Goal: Information Seeking & Learning: Learn about a topic

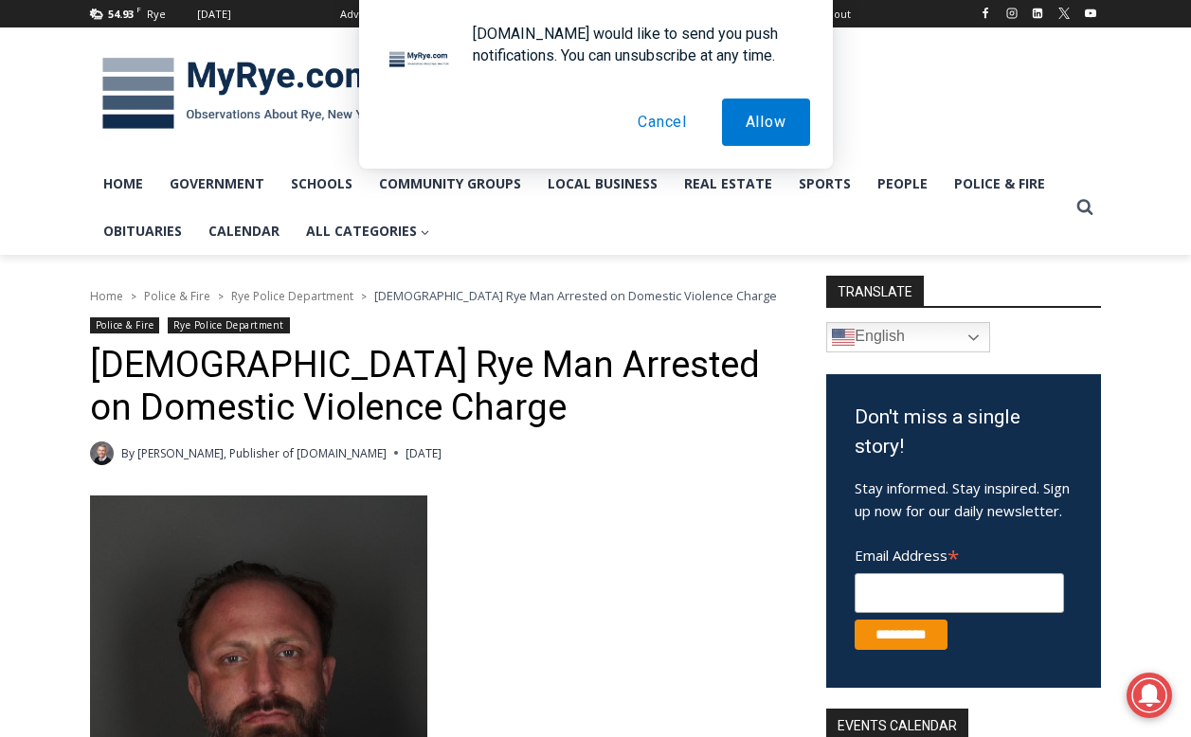
click at [334, 298] on span "Rye Police Department" at bounding box center [292, 296] width 122 height 16
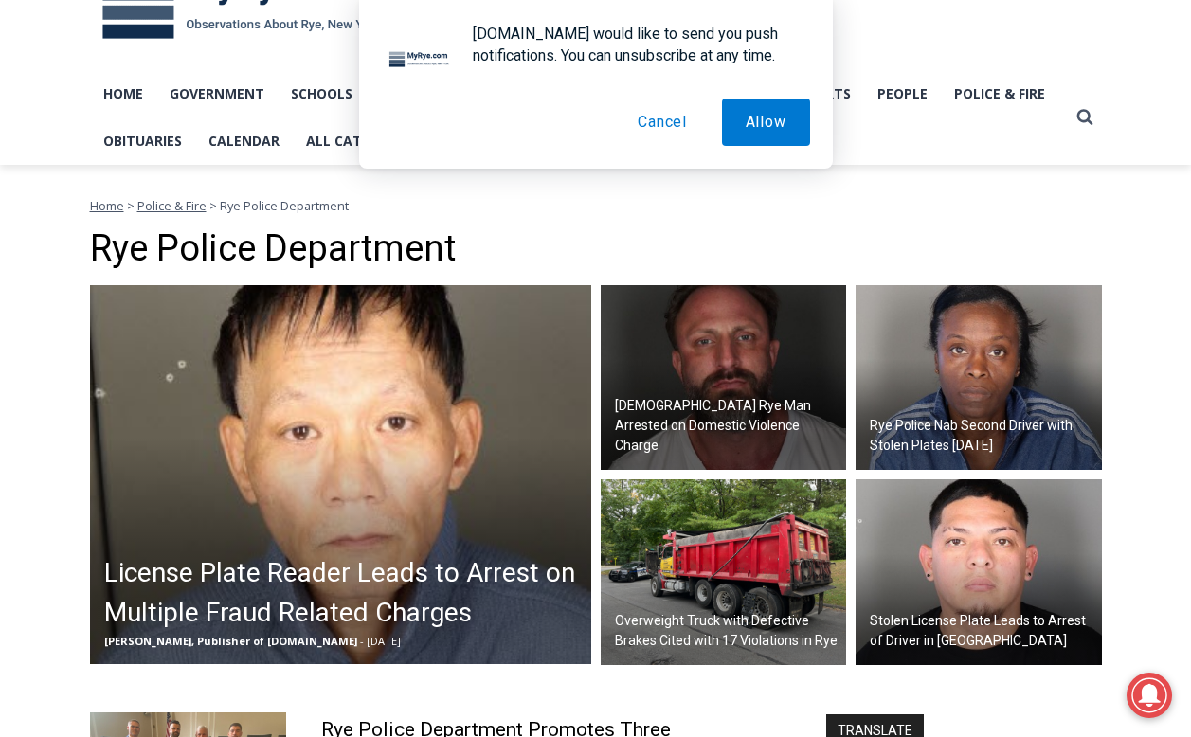
scroll to position [92, 0]
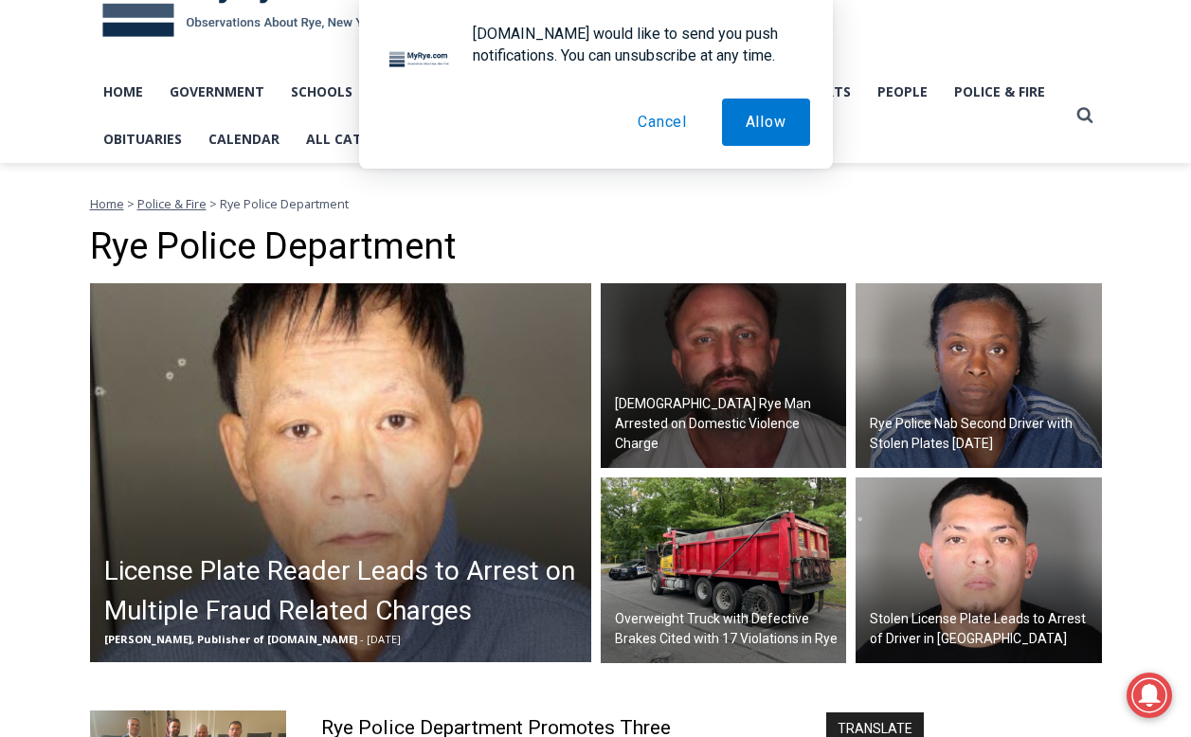
click at [668, 127] on button "Cancel" at bounding box center [662, 122] width 97 height 47
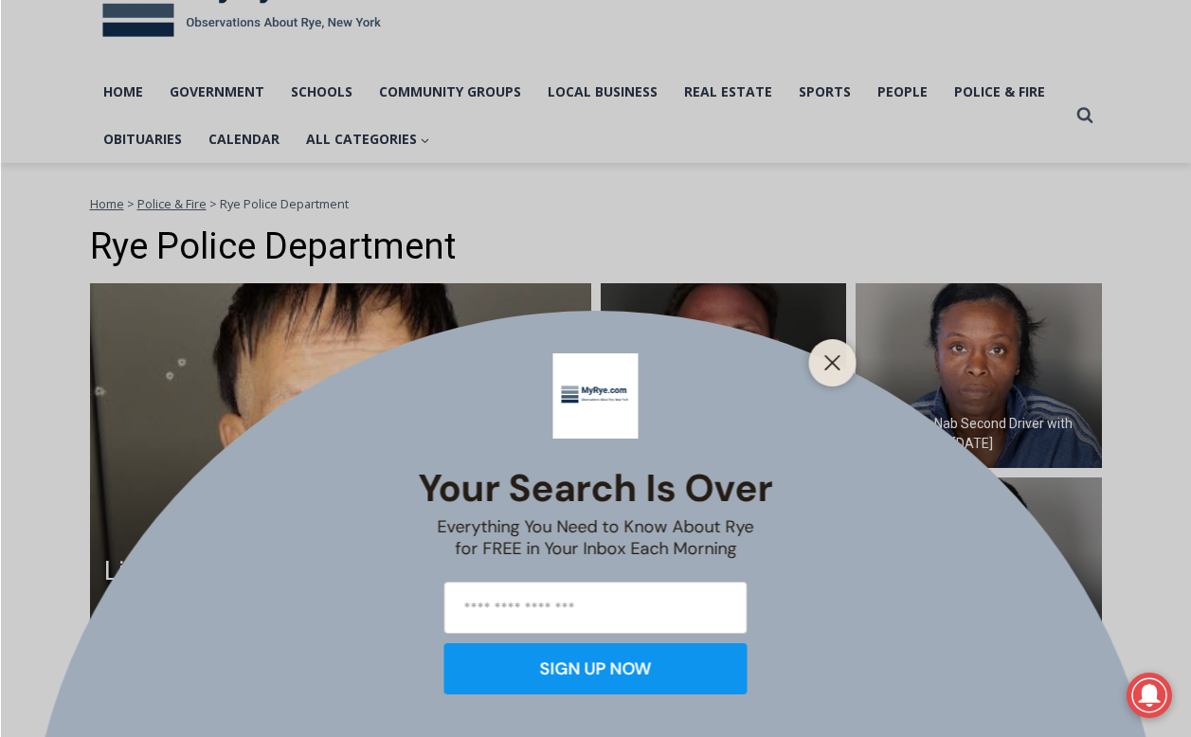
scroll to position [99, 0]
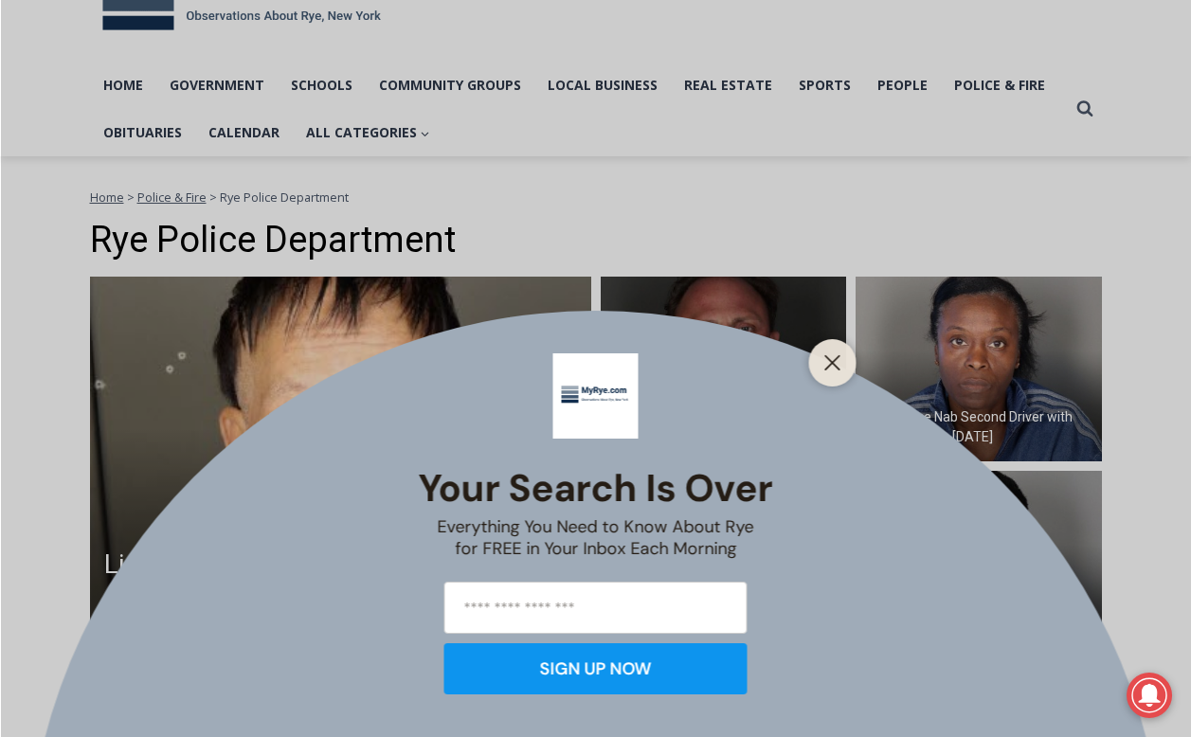
click at [837, 349] on div at bounding box center [832, 362] width 47 height 47
click at [838, 361] on icon "Close" at bounding box center [832, 362] width 17 height 17
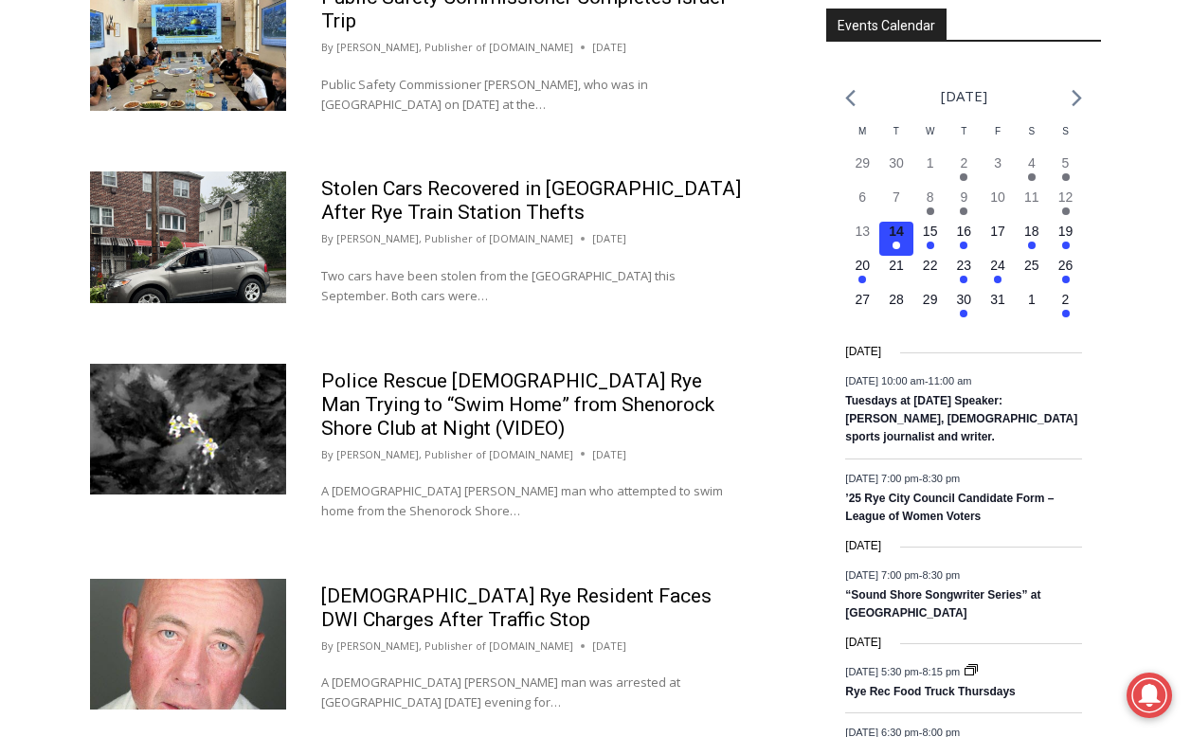
scroll to position [1327, 0]
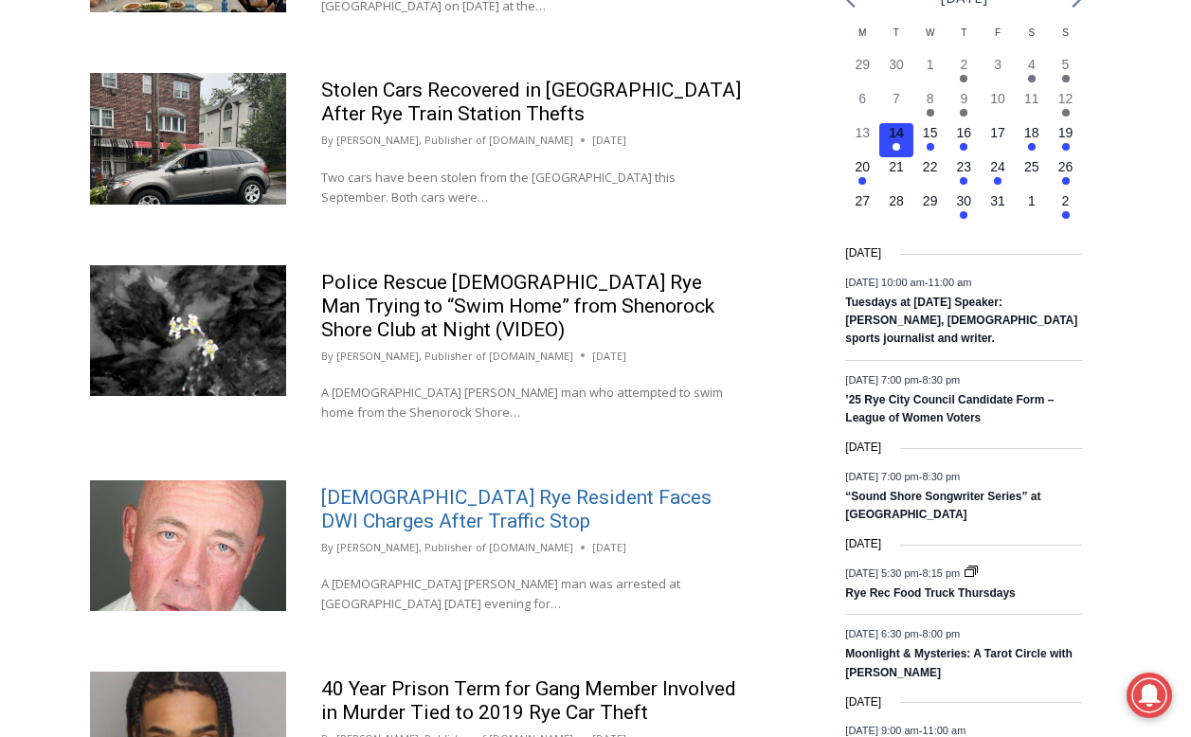
click at [458, 486] on link "56-Year-Old Rye Resident Faces DWI Charges After Traffic Stop" at bounding box center [516, 509] width 390 height 46
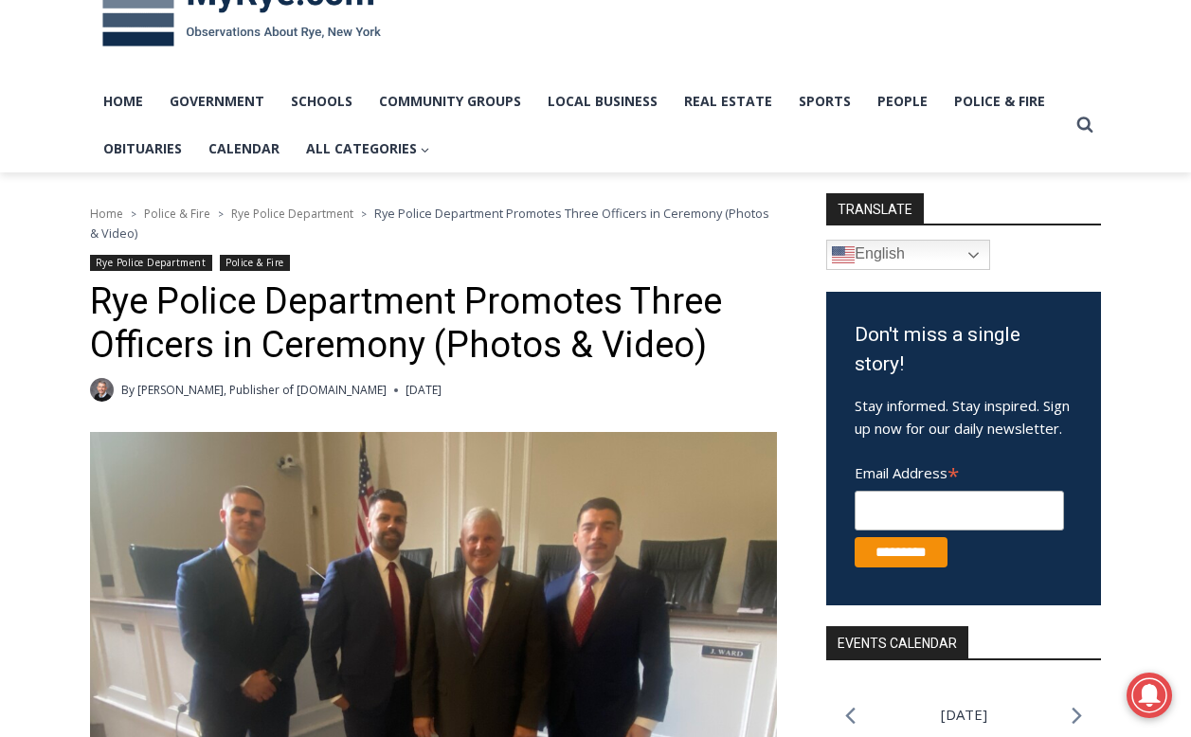
scroll to position [85, 0]
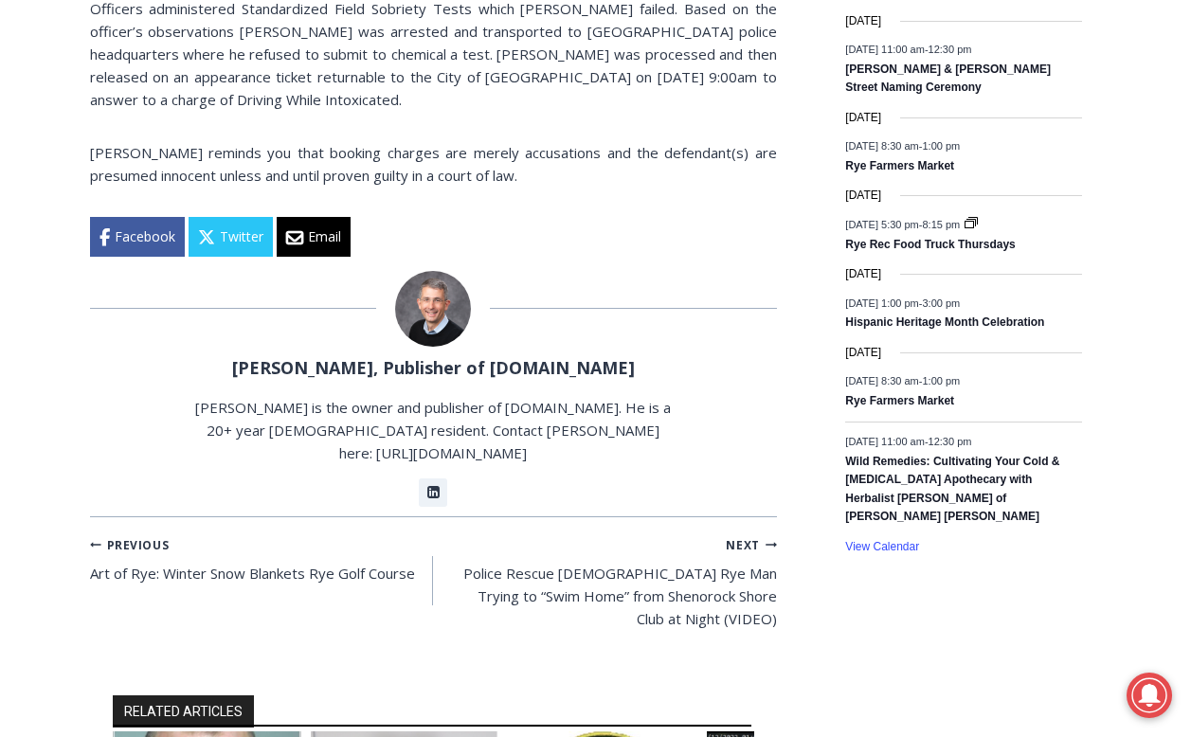
scroll to position [1423, 0]
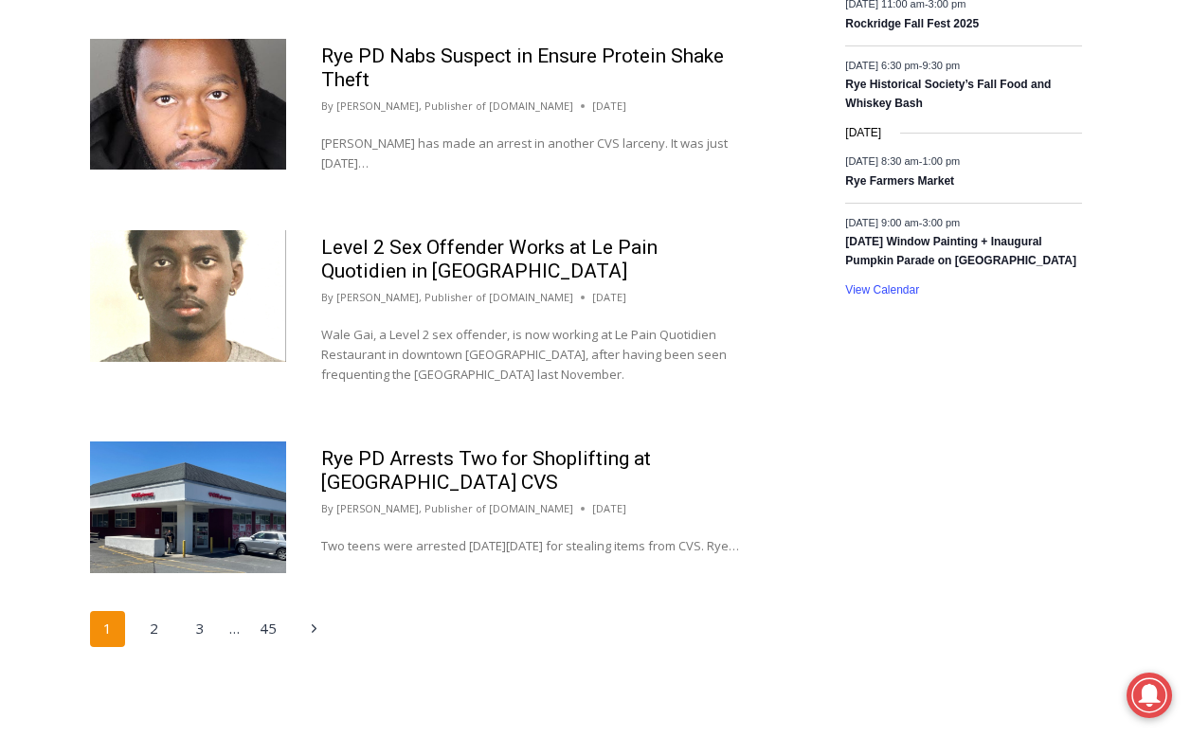
scroll to position [2142, 0]
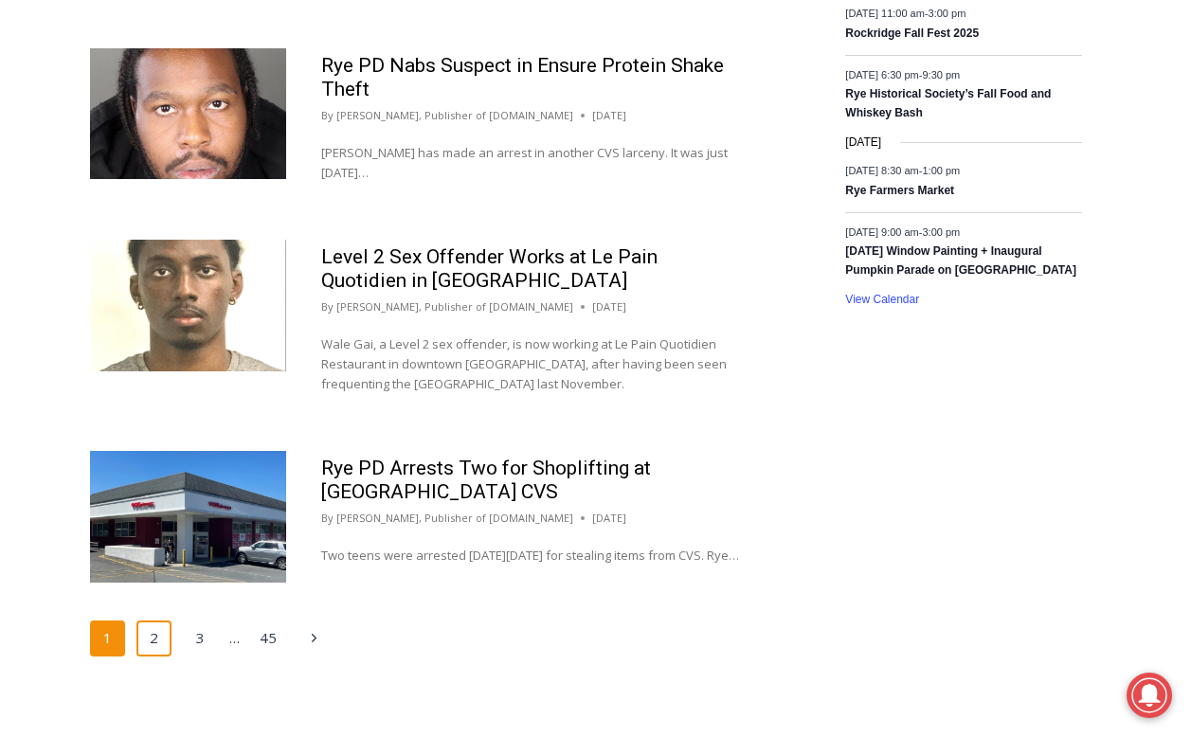
click at [148, 621] on link "2" at bounding box center [154, 639] width 36 height 36
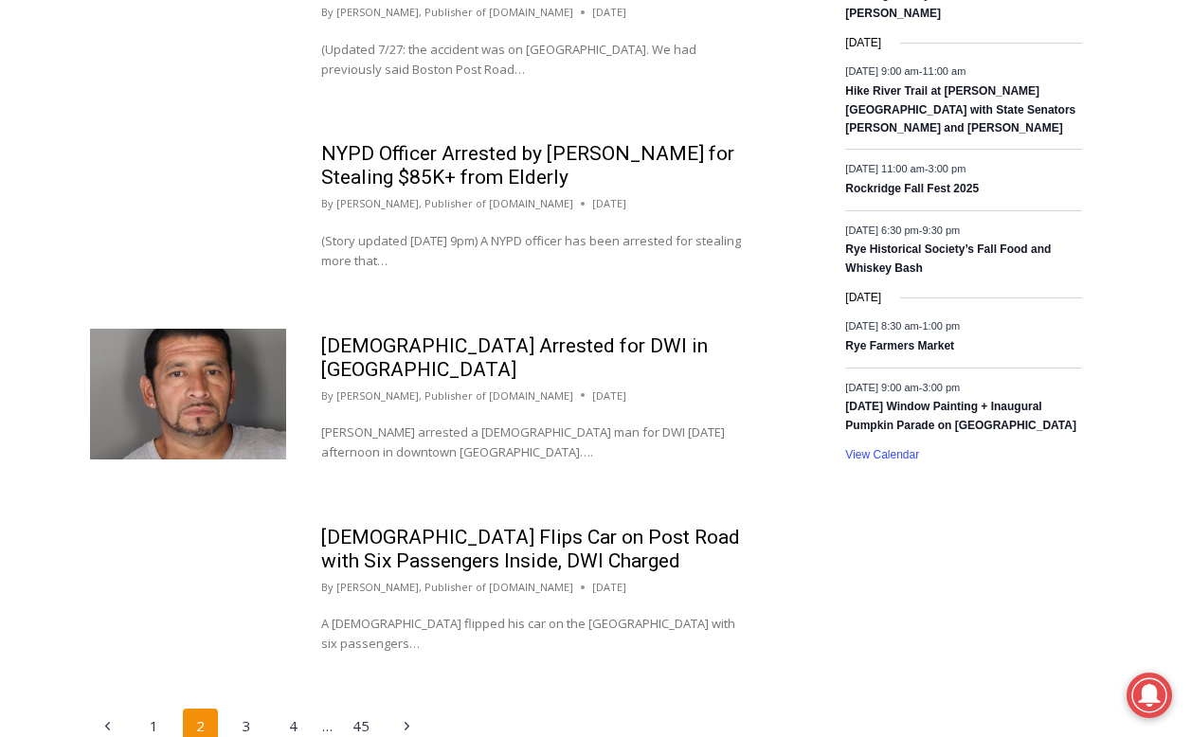
scroll to position [2080, 0]
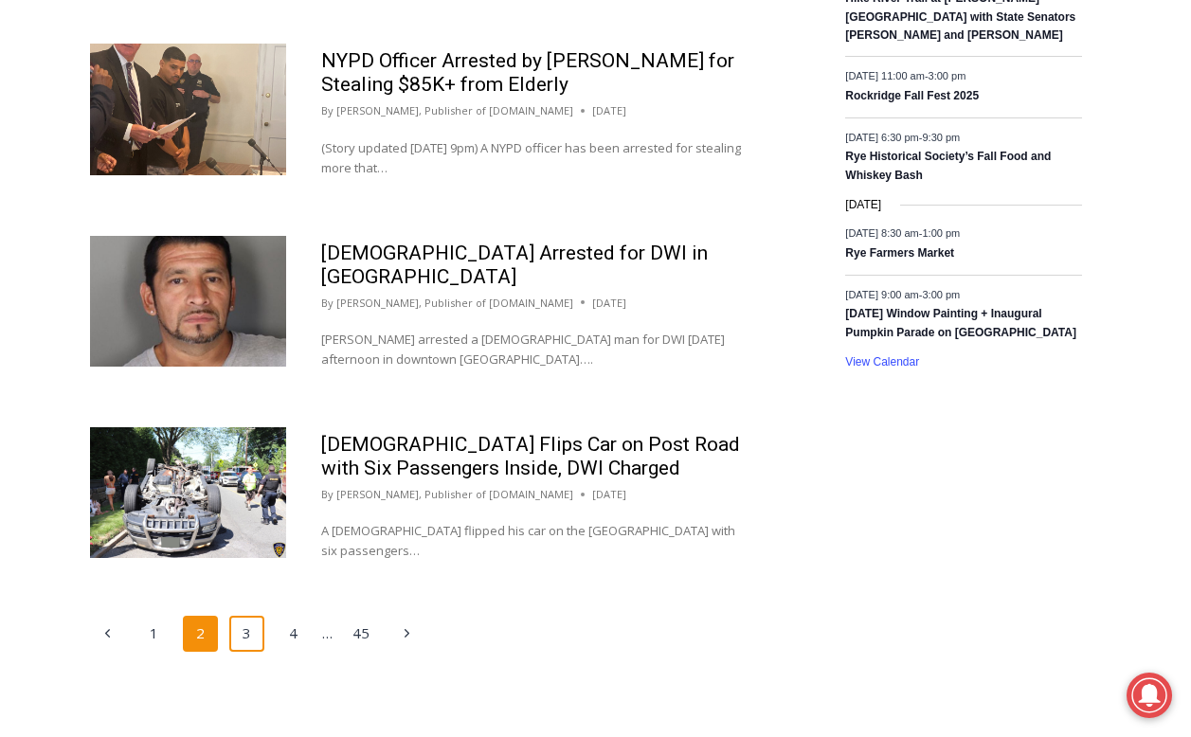
click at [249, 641] on link "3" at bounding box center [247, 634] width 36 height 36
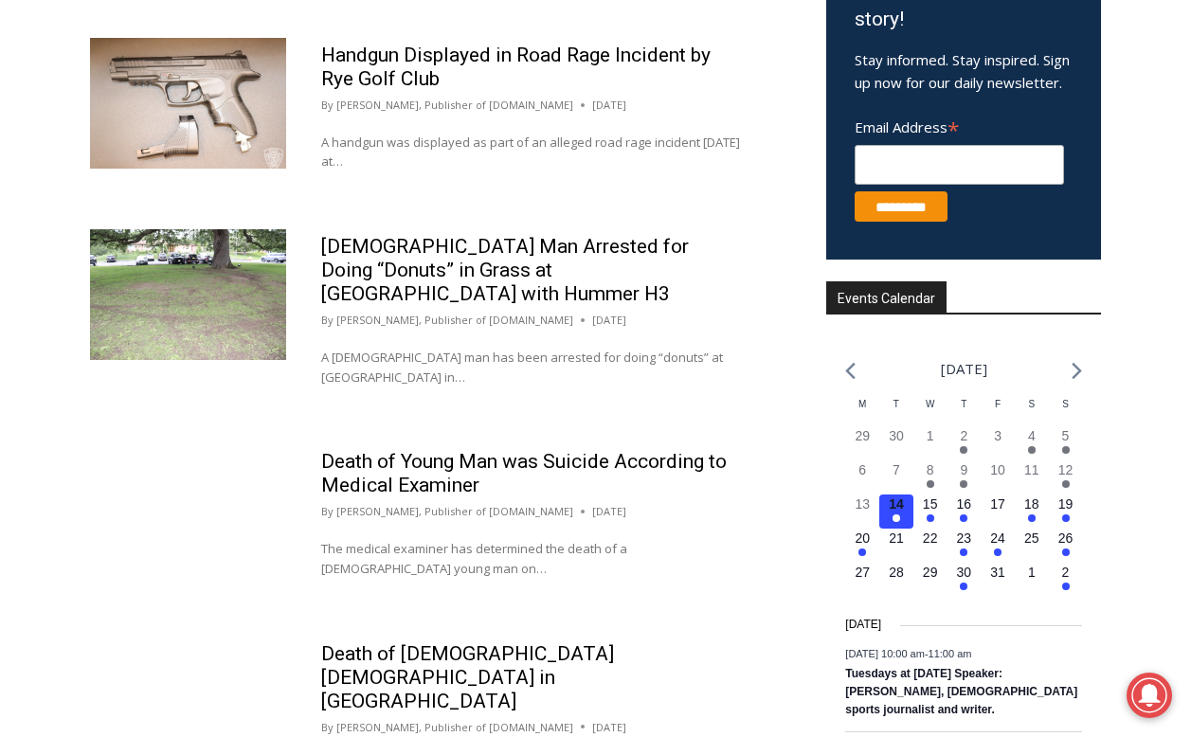
scroll to position [961, 0]
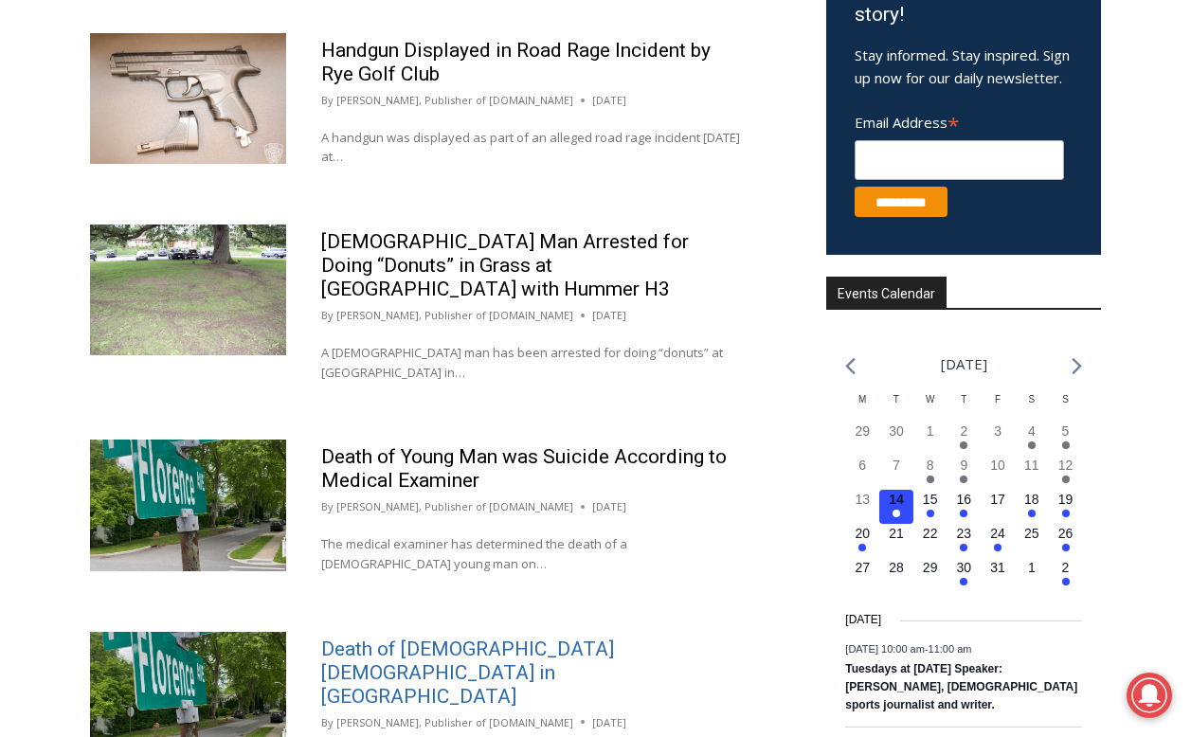
click at [371, 638] on link "Death of [DEMOGRAPHIC_DATA] [DEMOGRAPHIC_DATA] in [GEOGRAPHIC_DATA]" at bounding box center [467, 673] width 293 height 70
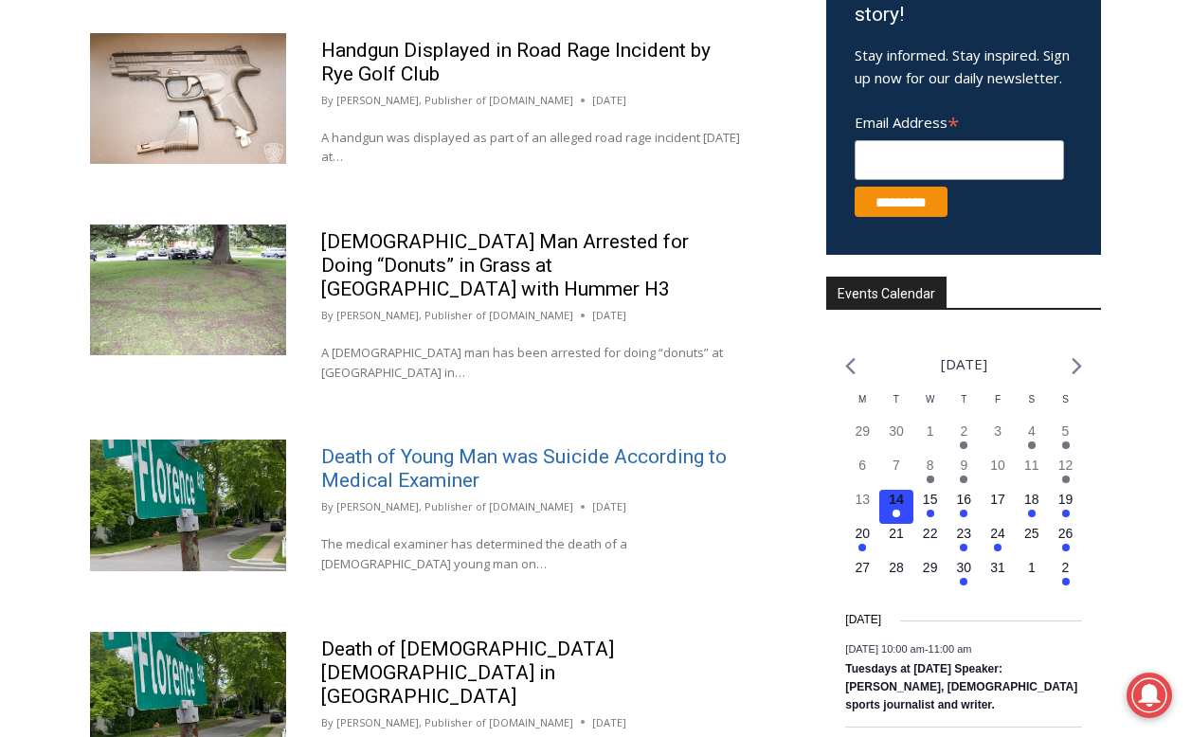
click at [395, 445] on link "Death of Young Man was Suicide According to Medical Examiner" at bounding box center [524, 468] width 406 height 46
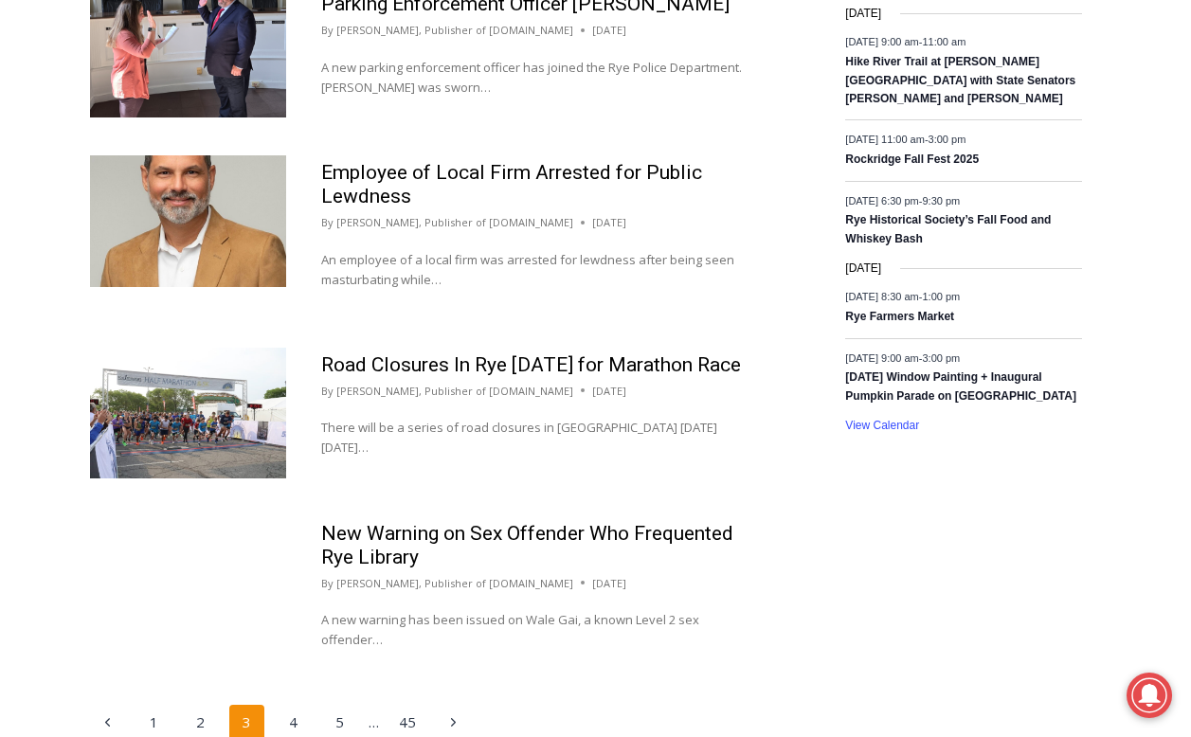
scroll to position [2248, 0]
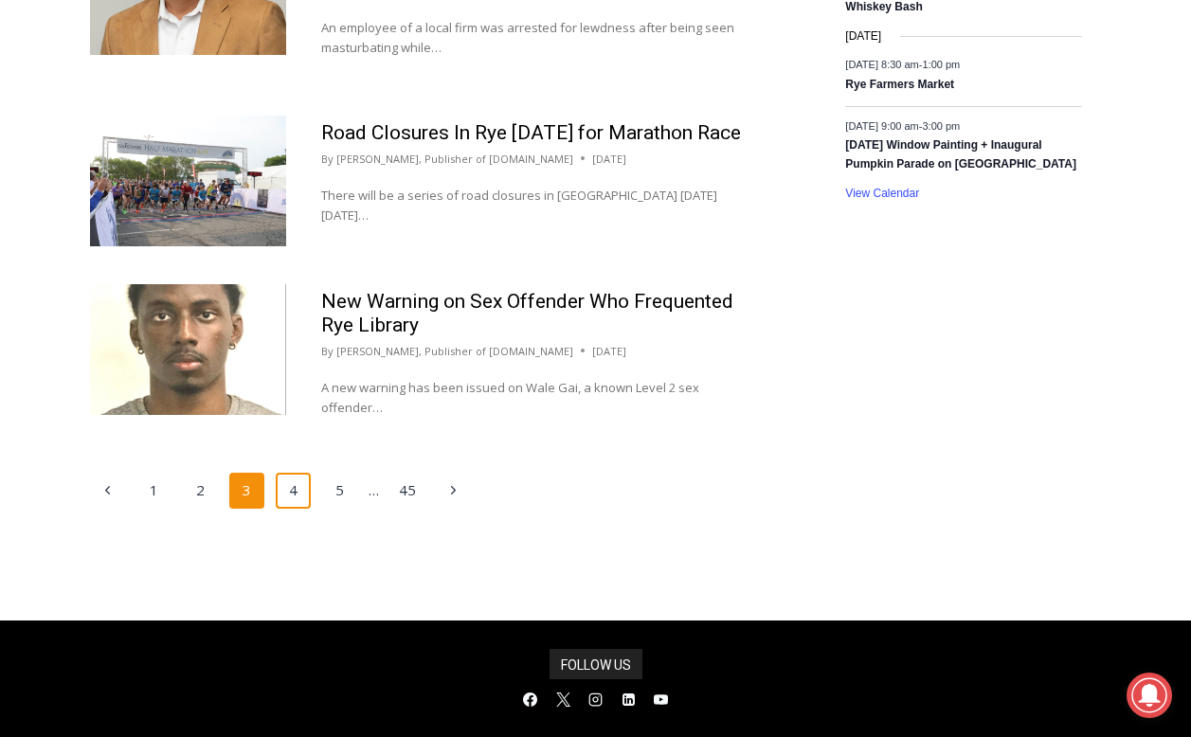
click at [290, 473] on link "4" at bounding box center [294, 491] width 36 height 36
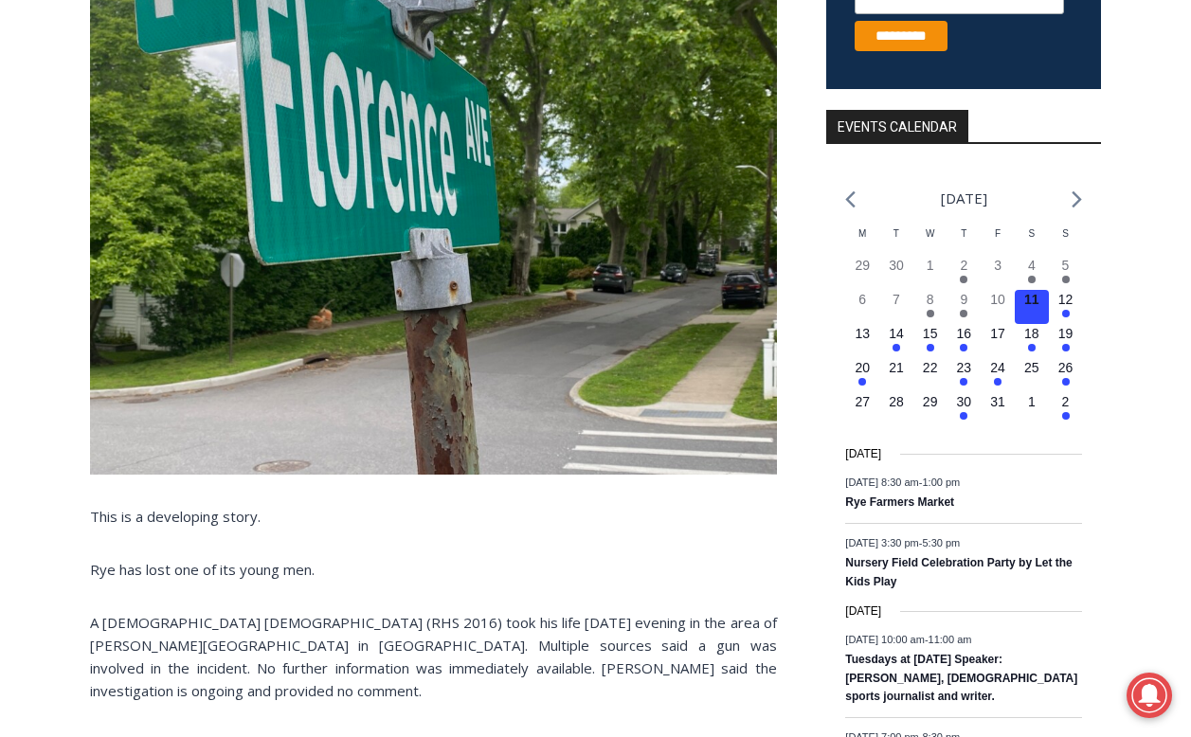
scroll to position [603, 0]
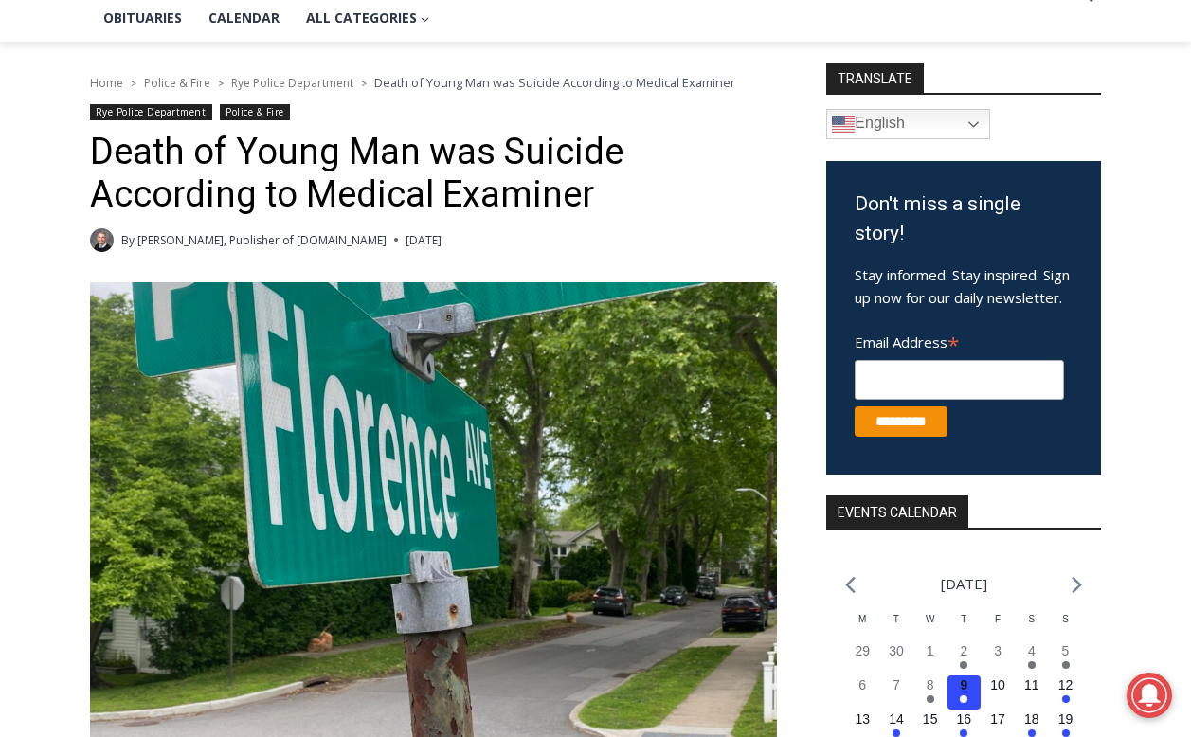
scroll to position [772, 0]
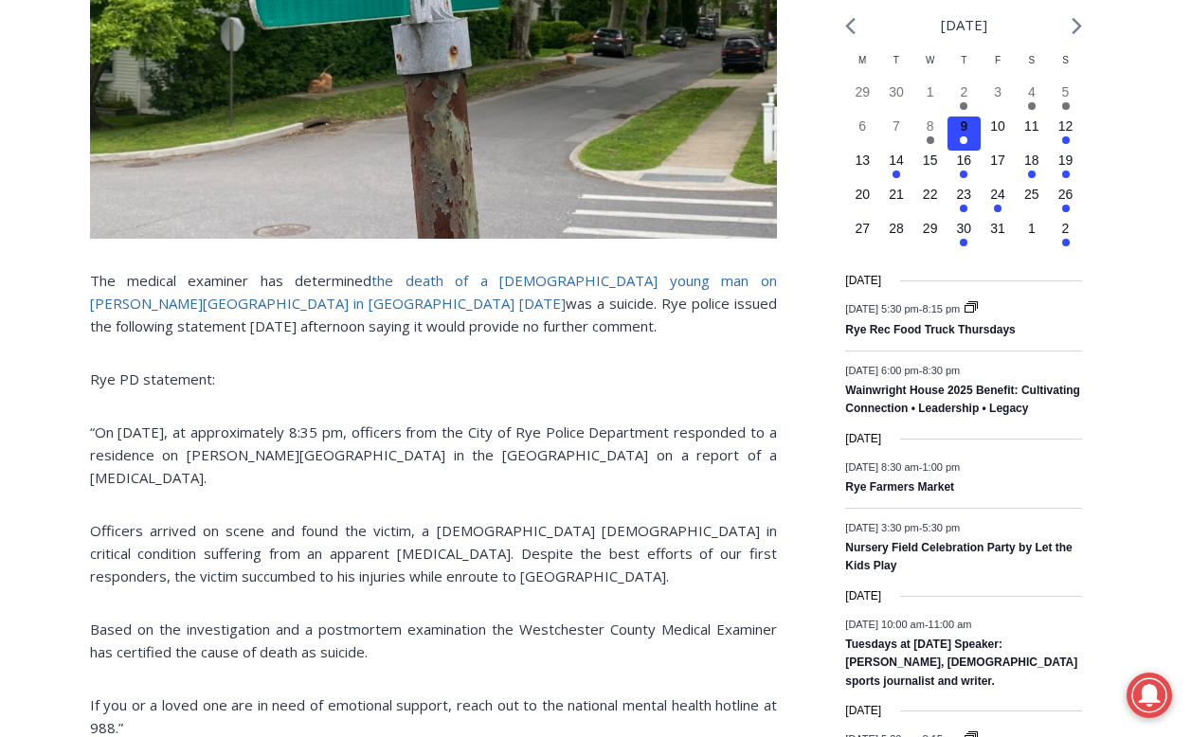
click at [639, 279] on link "the death of a 26 year old young man on Florence Avenue in Rye on Saturday" at bounding box center [433, 292] width 687 height 42
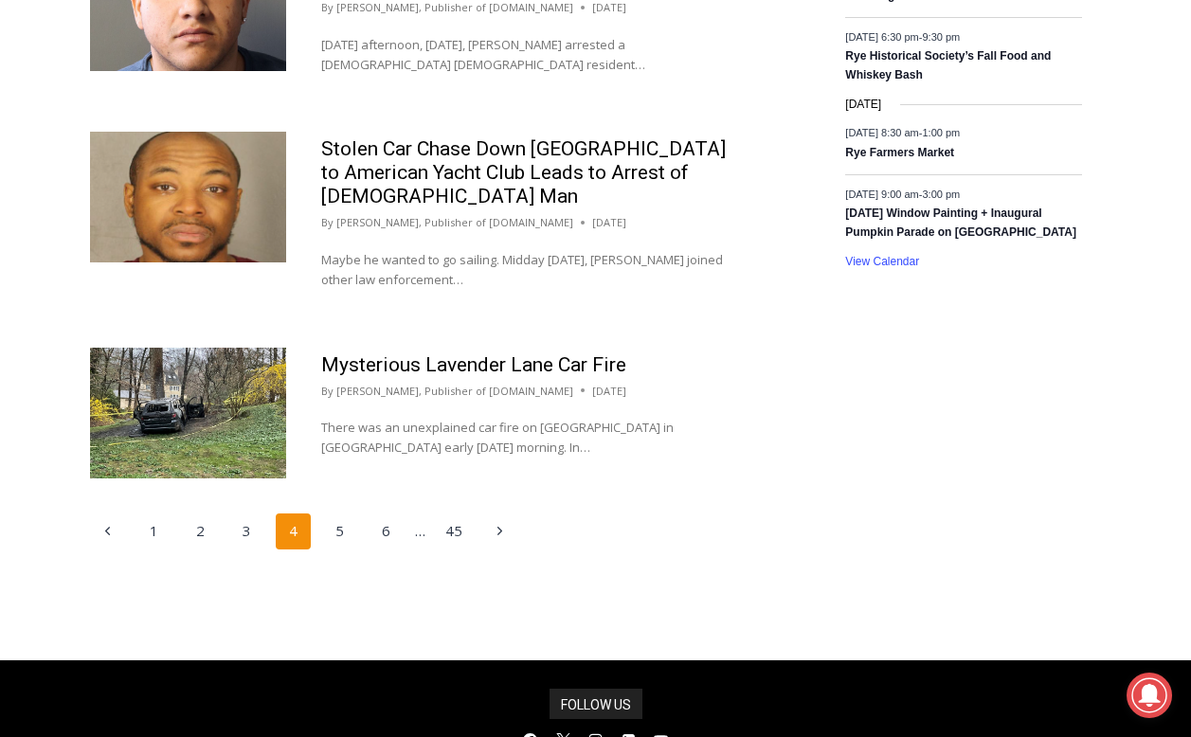
scroll to position [2214, 0]
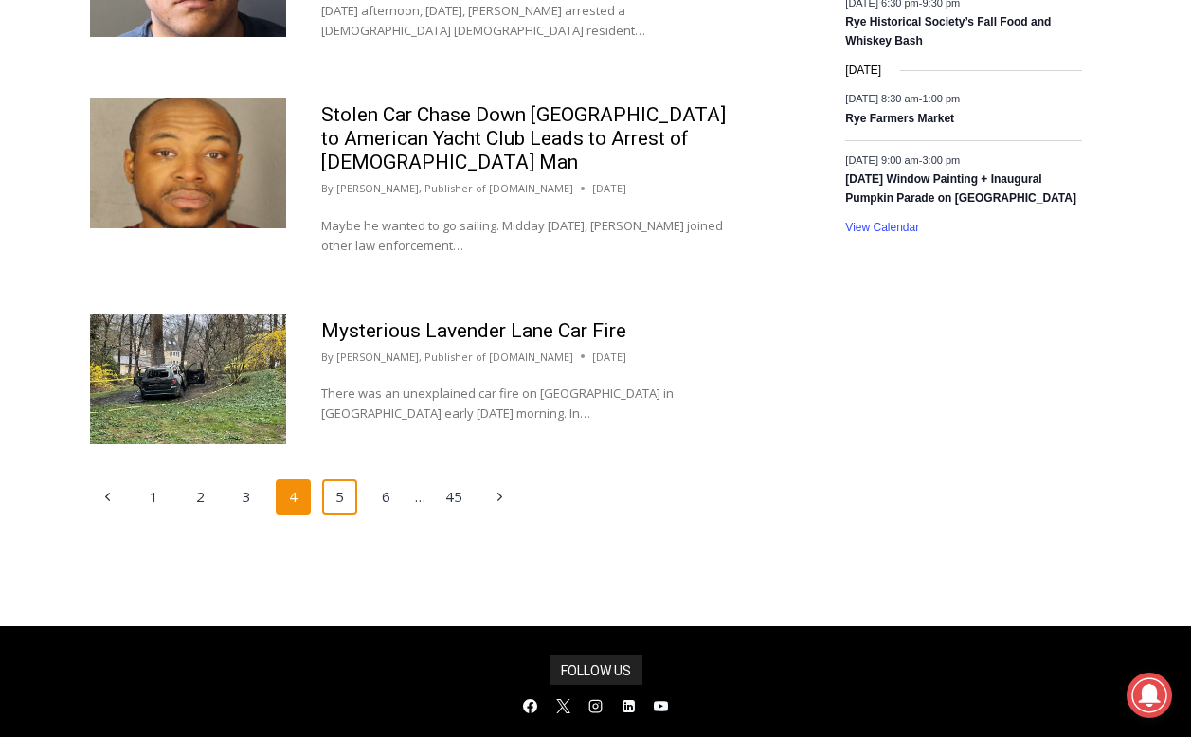
click at [345, 479] on link "5" at bounding box center [340, 497] width 36 height 36
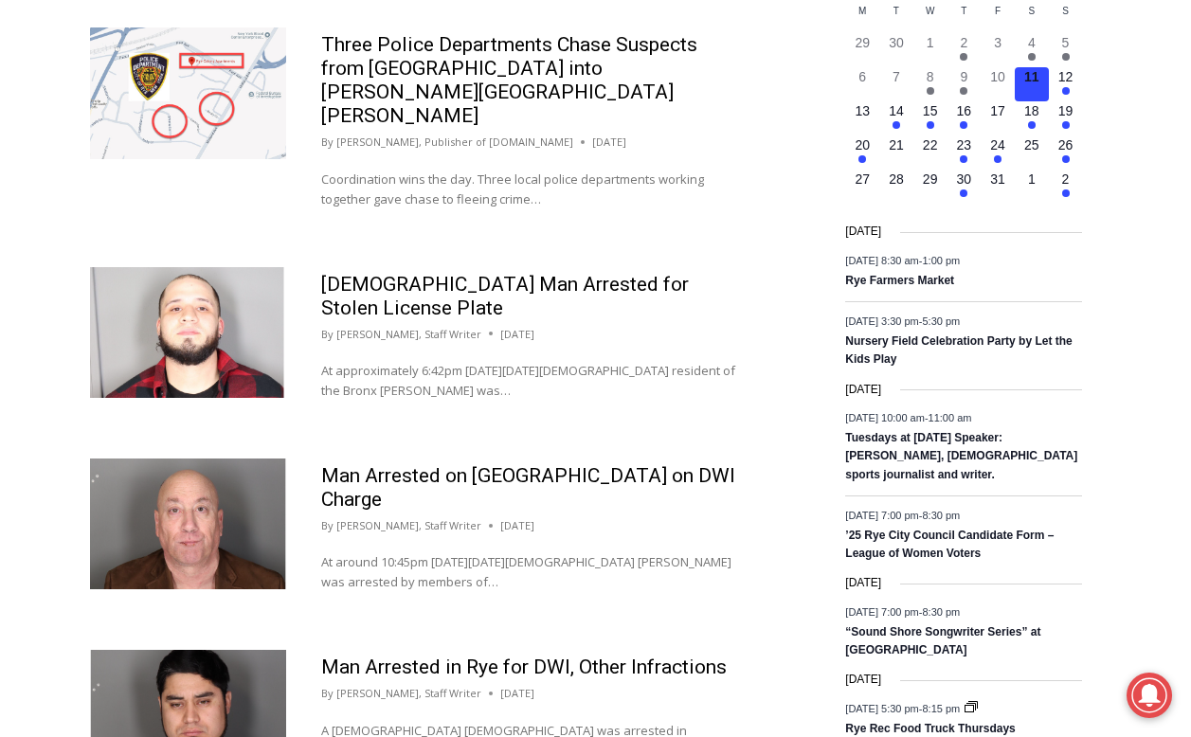
scroll to position [1642, 0]
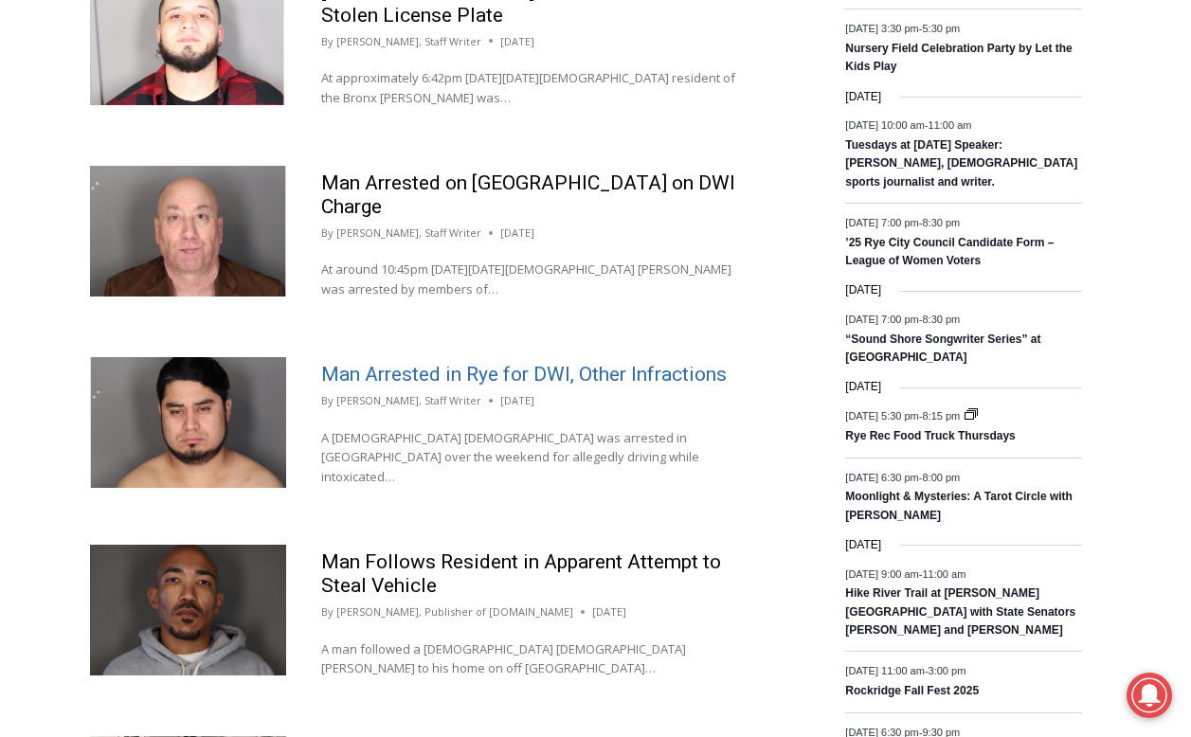
click at [478, 363] on link "Man Arrested in Rye for DWI, Other Infractions" at bounding box center [524, 374] width 406 height 23
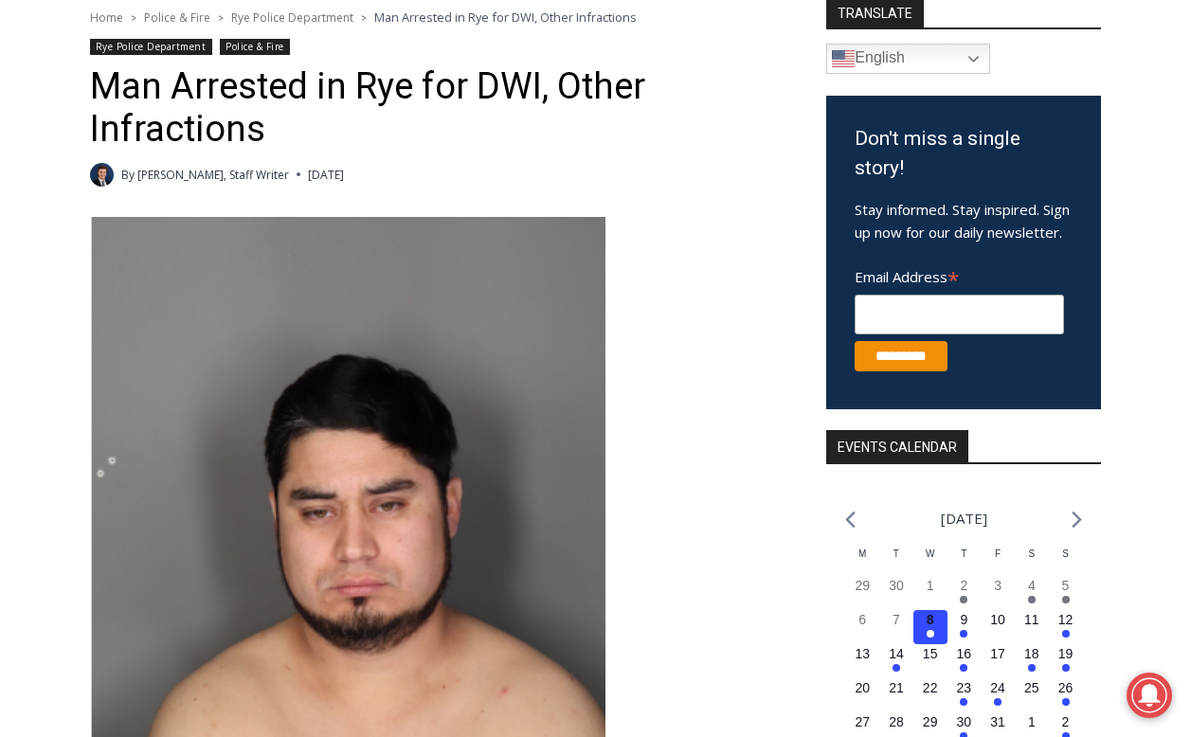
scroll to position [906, 0]
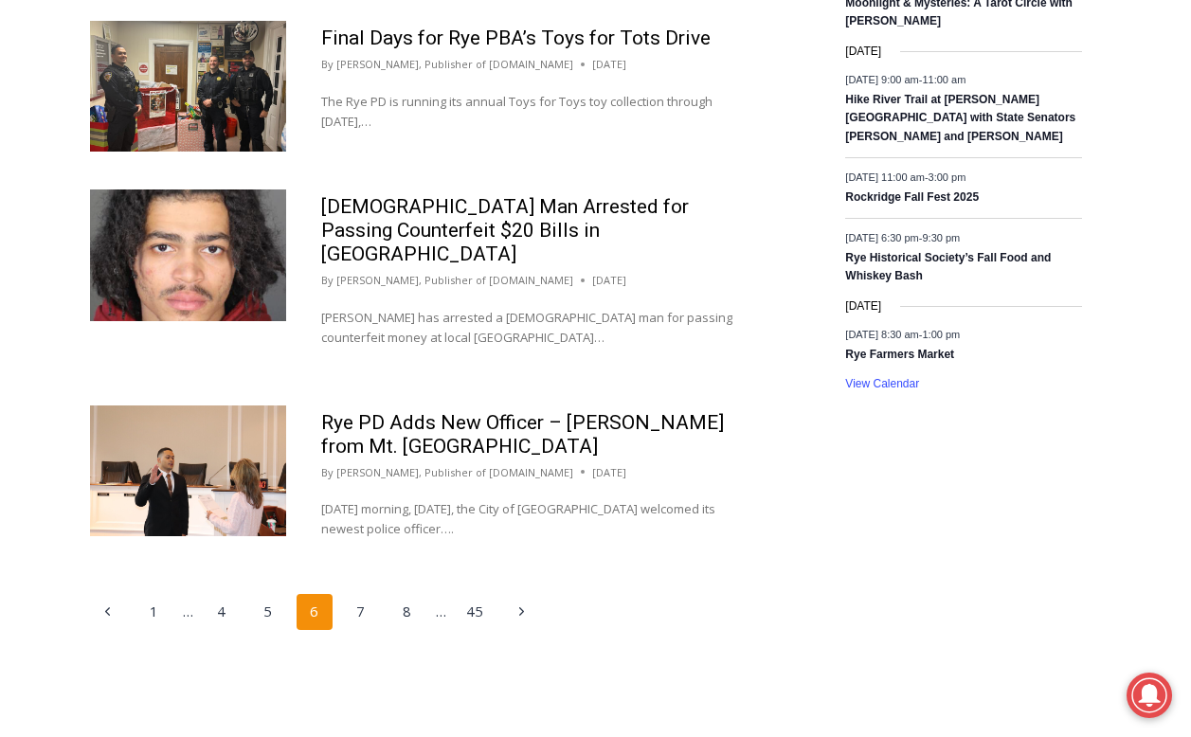
scroll to position [2229, 0]
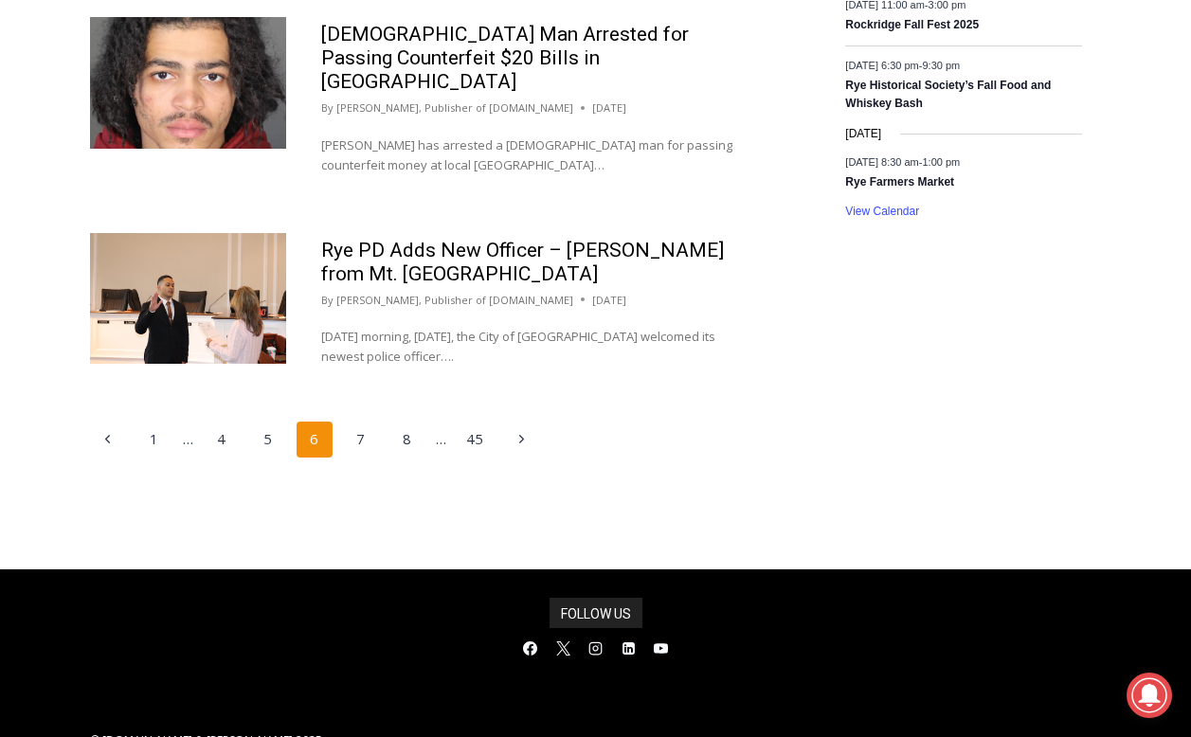
click at [361, 422] on link "7" at bounding box center [361, 440] width 36 height 36
click at [370, 423] on link "7" at bounding box center [361, 440] width 36 height 36
